Goal: Find specific page/section: Find specific page/section

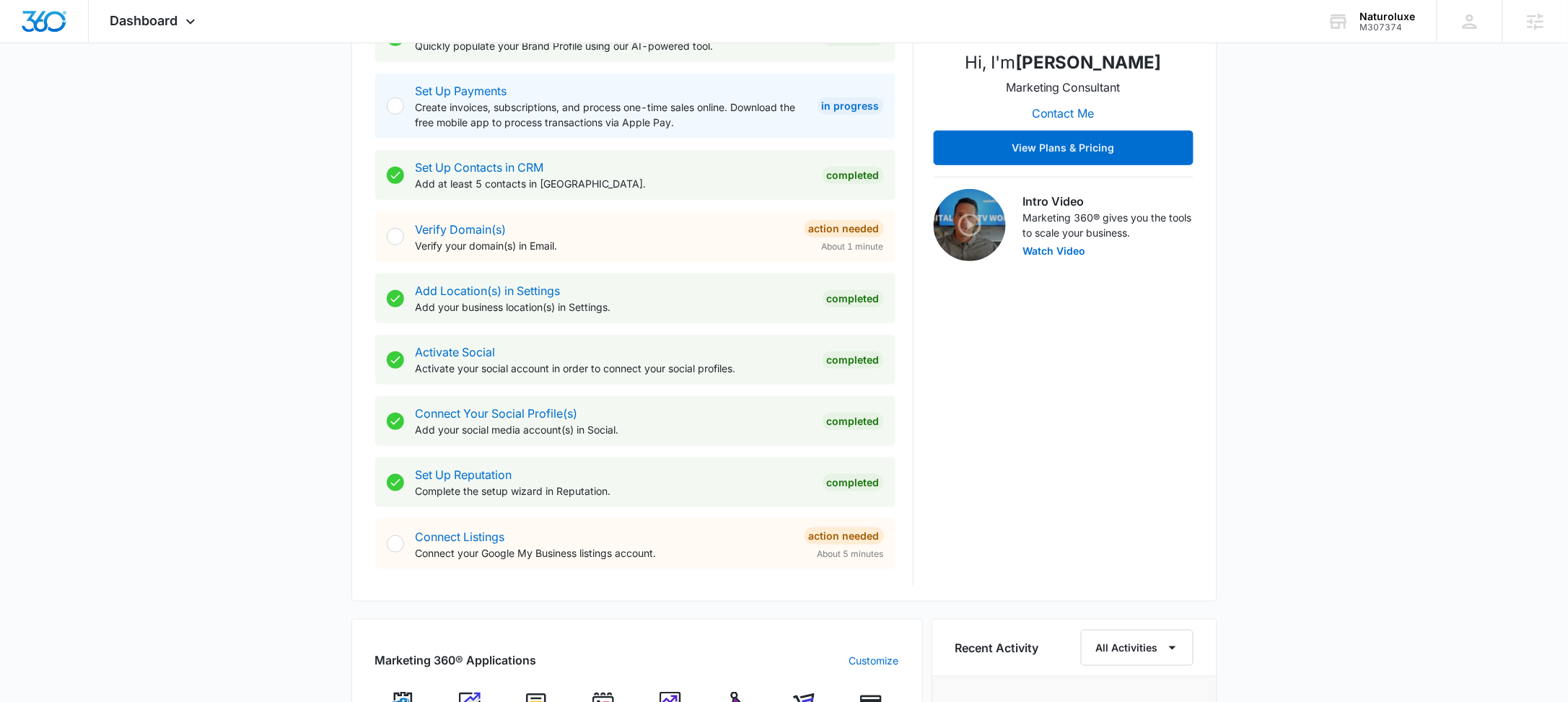
scroll to position [618, 0]
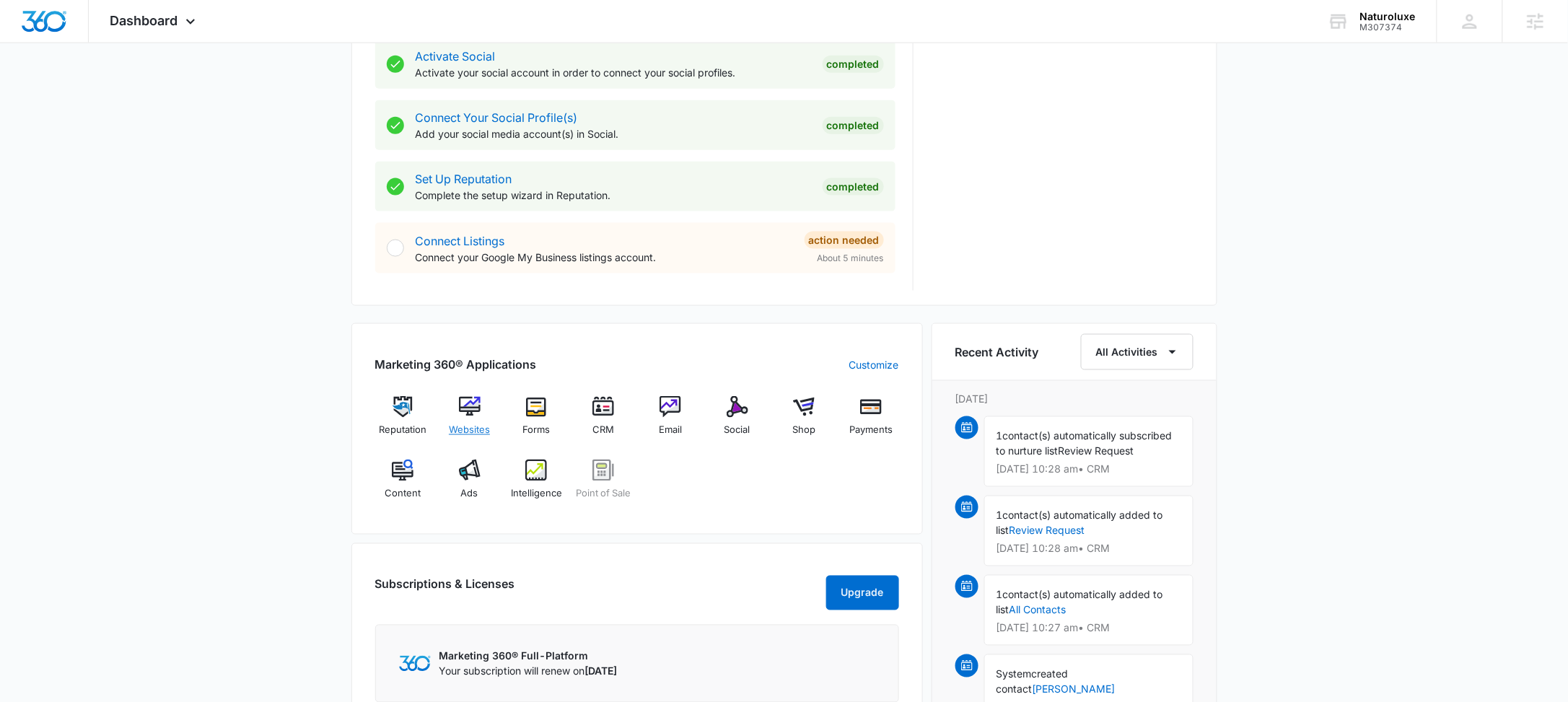
click at [456, 408] on div "Websites" at bounding box center [468, 422] width 55 height 52
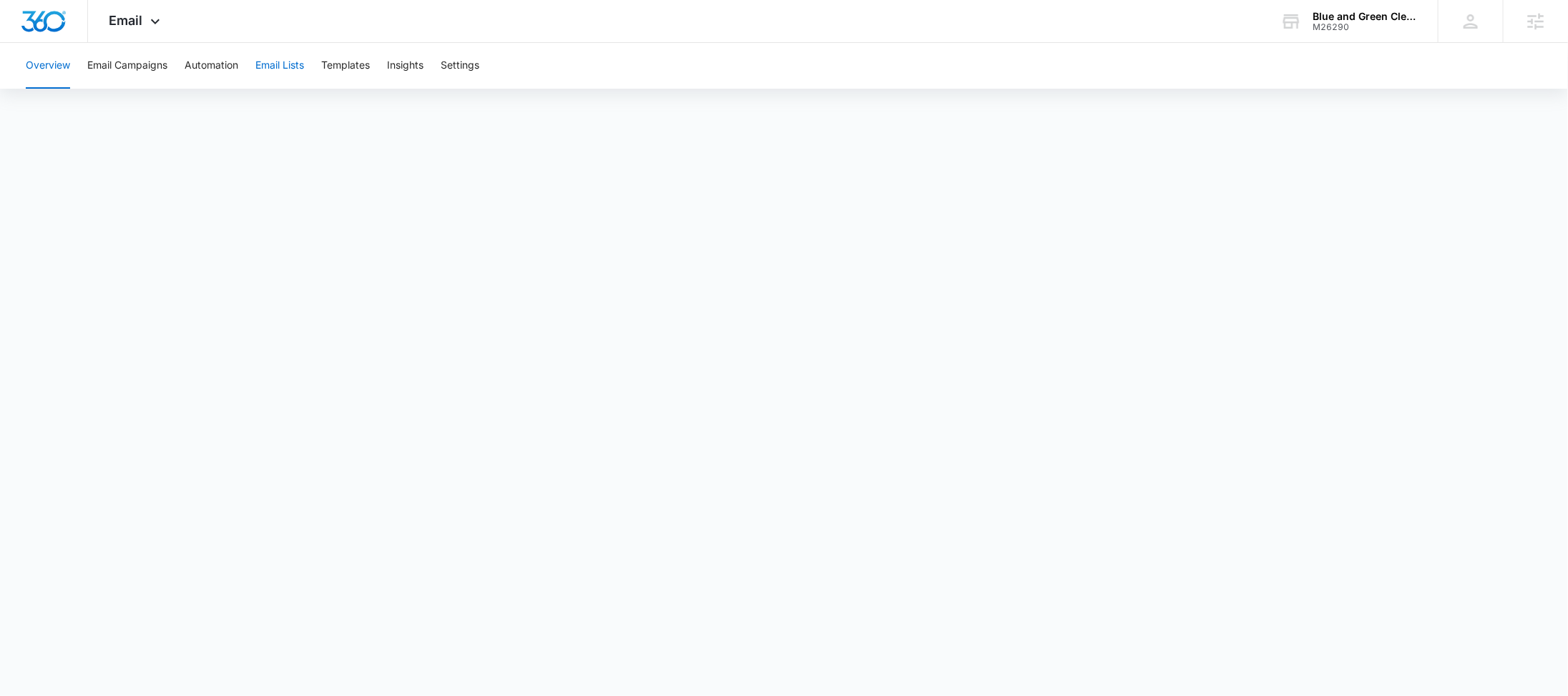
click at [285, 62] on button "Email Lists" at bounding box center [280, 65] width 48 height 46
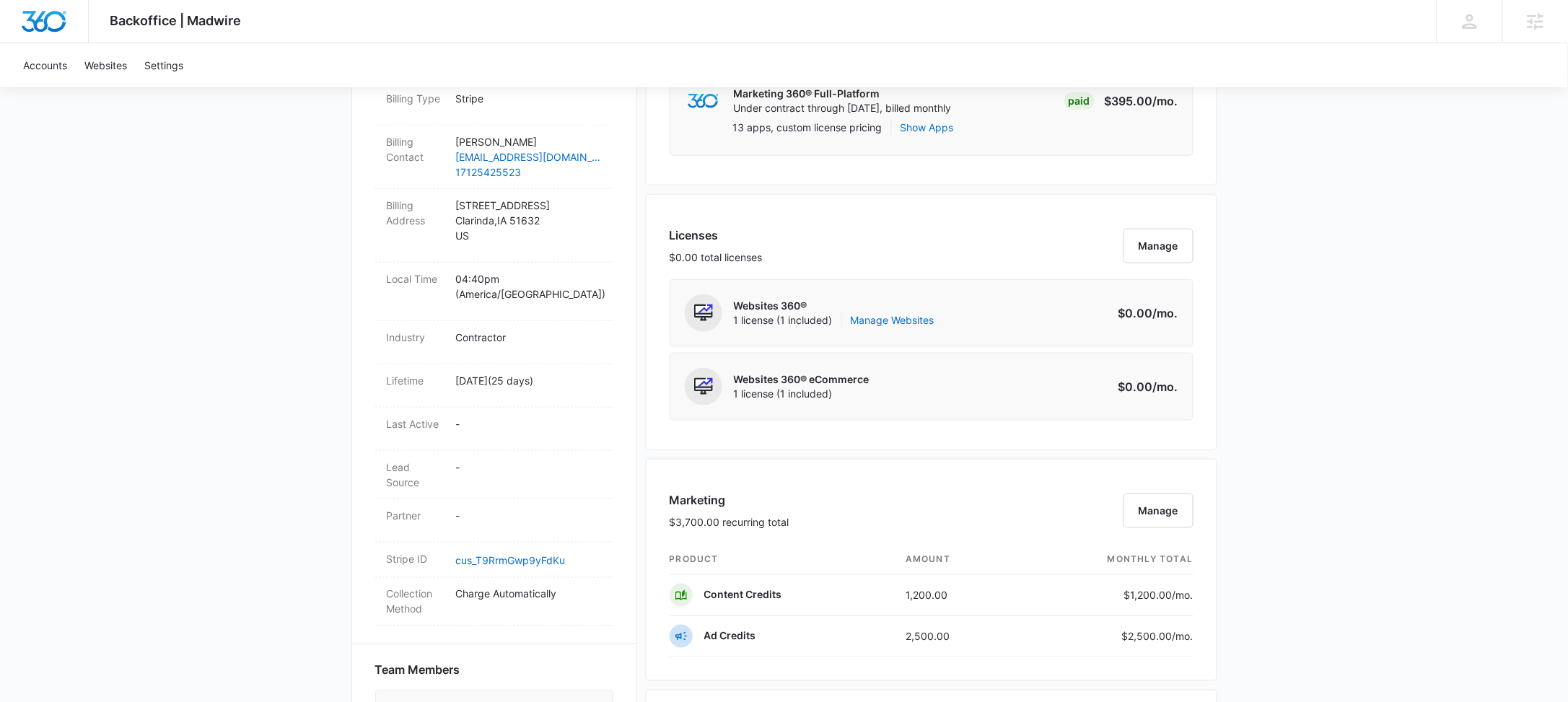
scroll to position [474, 0]
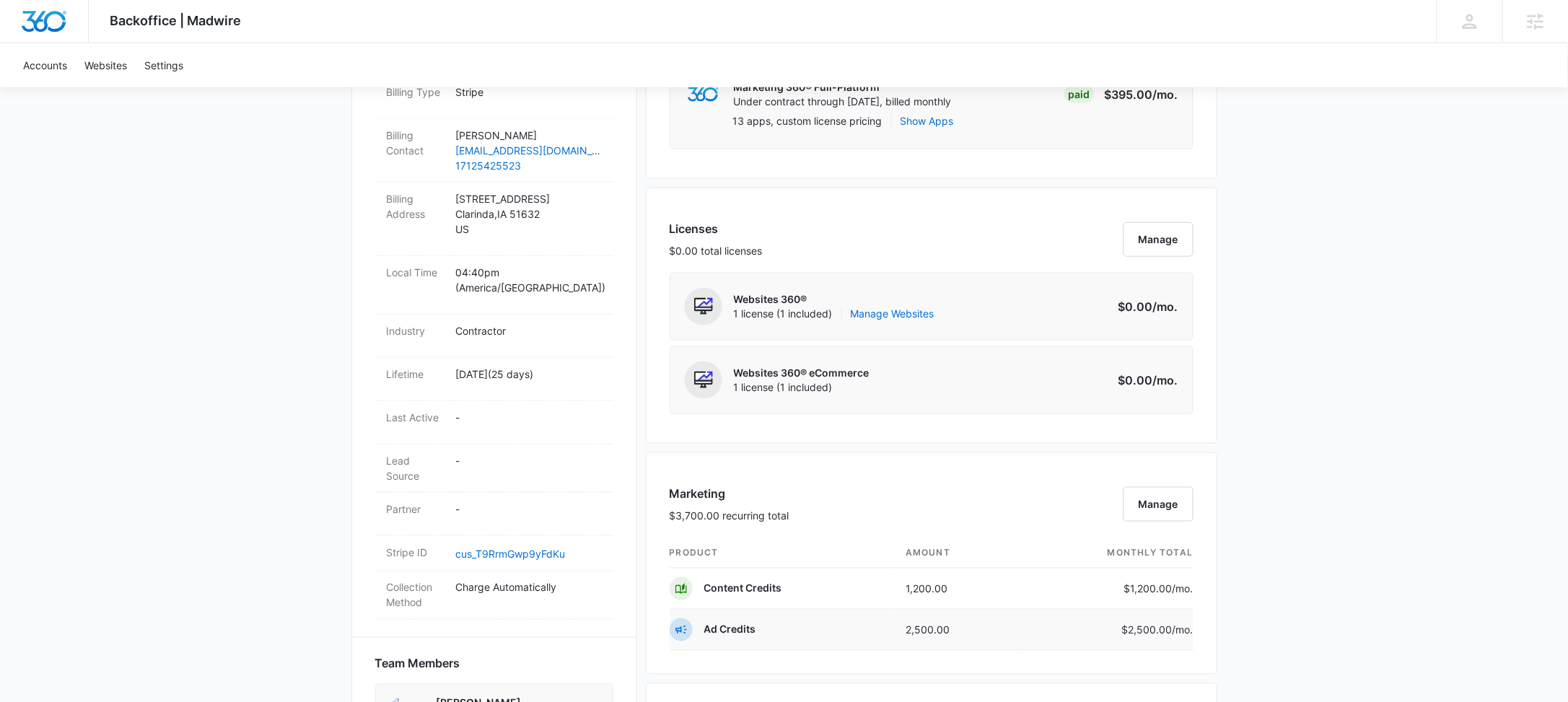
click at [927, 638] on td "2,500.00" at bounding box center [956, 630] width 123 height 41
copy td "2,500.00"
